Goal: Information Seeking & Learning: Understand process/instructions

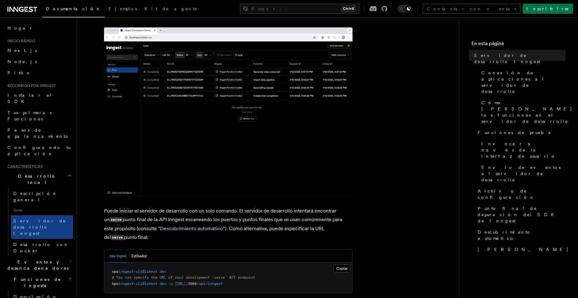
scroll to position [17, 0]
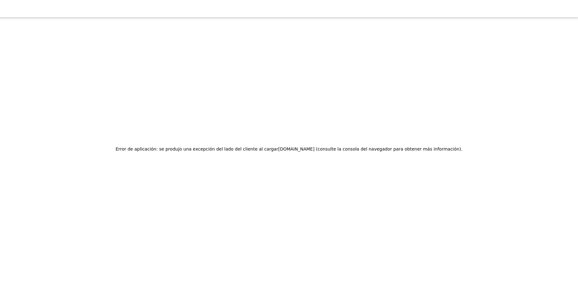
click at [134, 100] on div "Error de aplicación: se produjo una excepción del lado del cliente al cargar [D…" at bounding box center [289, 149] width 578 height 298
